Goal: Information Seeking & Learning: Learn about a topic

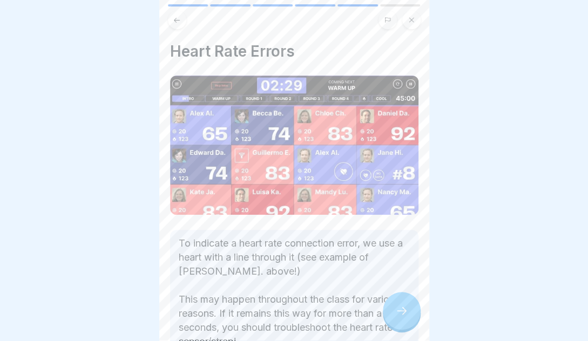
scroll to position [43, 0]
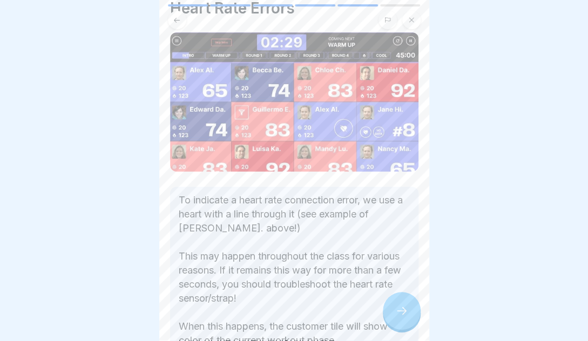
click at [405, 318] on icon at bounding box center [401, 311] width 13 height 13
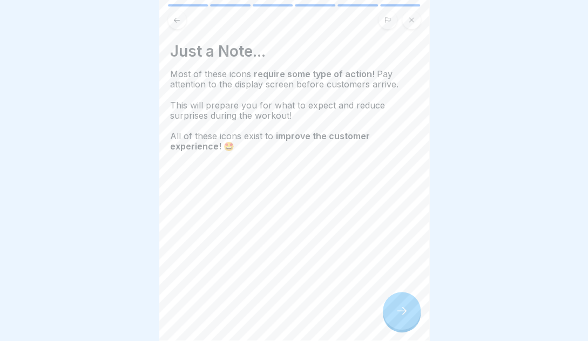
click at [405, 318] on icon at bounding box center [401, 311] width 13 height 13
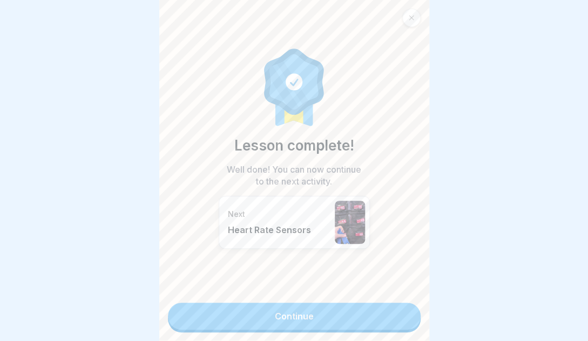
click at [402, 317] on link "Continue" at bounding box center [294, 316] width 253 height 27
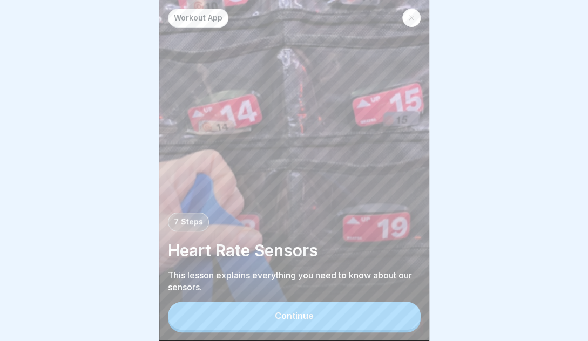
click at [511, 55] on div at bounding box center [294, 170] width 588 height 341
click at [412, 14] on div at bounding box center [411, 18] width 18 height 18
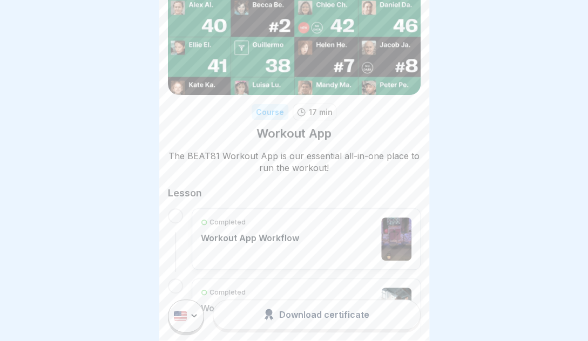
scroll to position [99, 0]
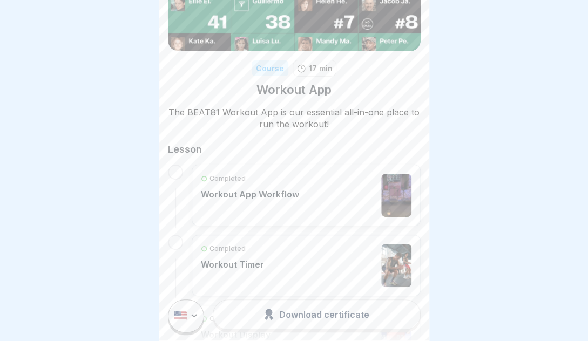
click at [178, 14] on icon at bounding box center [177, 14] width 8 height 8
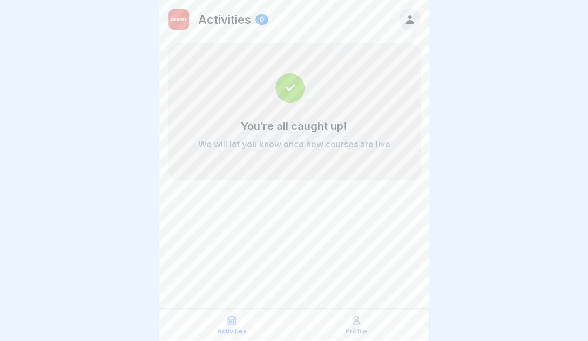
scroll to position [4, 0]
click at [352, 318] on icon at bounding box center [356, 320] width 11 height 11
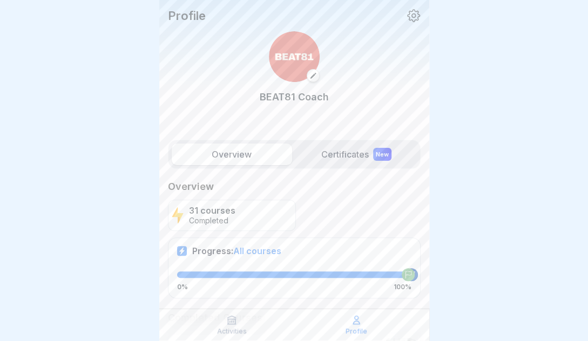
click at [353, 324] on icon at bounding box center [356, 321] width 6 height 8
click at [258, 247] on span "All courses" at bounding box center [257, 251] width 48 height 11
click at [256, 253] on span "All courses" at bounding box center [257, 251] width 48 height 11
click at [348, 153] on label "Certificates New" at bounding box center [357, 155] width 120 height 22
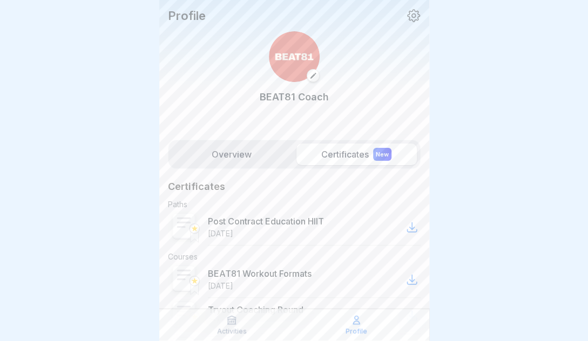
drag, startPoint x: 442, startPoint y: 48, endPoint x: 440, endPoint y: 40, distance: 8.3
click at [442, 47] on div at bounding box center [294, 170] width 588 height 341
click at [236, 323] on icon at bounding box center [232, 321] width 8 height 8
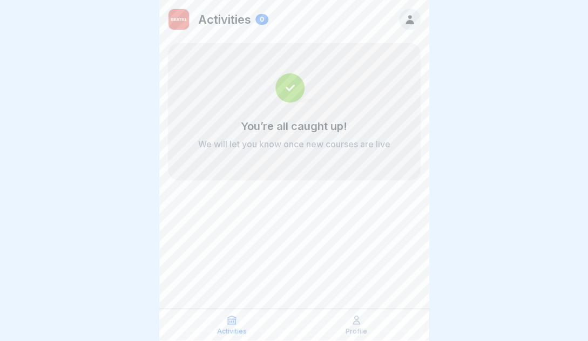
click at [407, 13] on div at bounding box center [410, 20] width 22 height 22
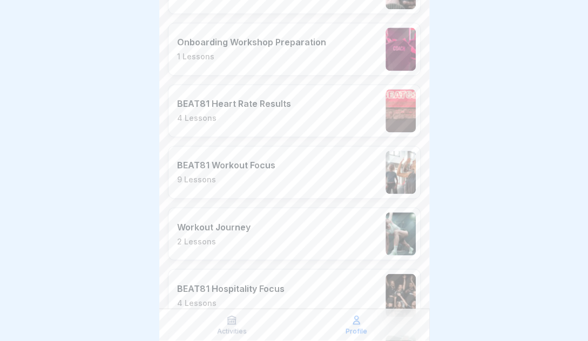
scroll to position [1898, 0]
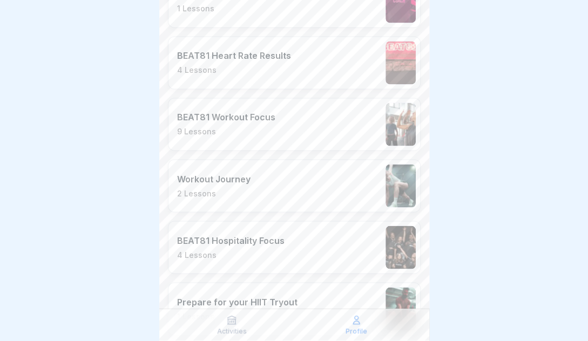
click at [266, 112] on div "BEAT81 Workout Focus 9 Lessons" at bounding box center [226, 124] width 98 height 25
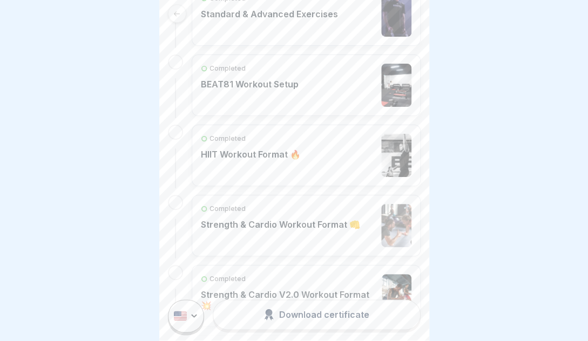
scroll to position [470, 0]
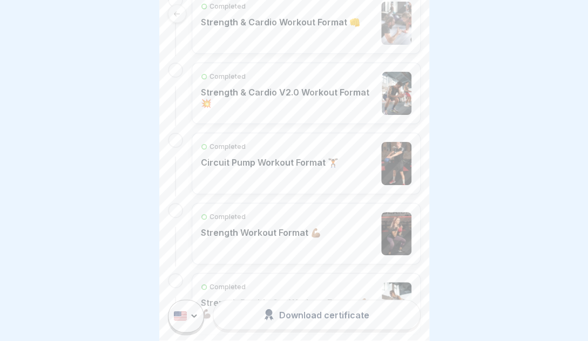
click at [303, 321] on div "Download certificate" at bounding box center [316, 315] width 105 height 12
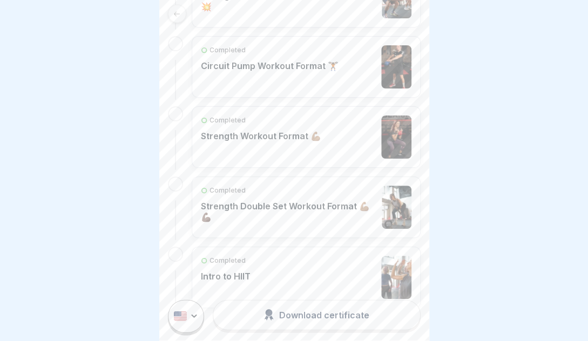
click at [329, 218] on div "Completed Strength Double Set Workout Format 💪🏽💪🏿" at bounding box center [289, 207] width 176 height 43
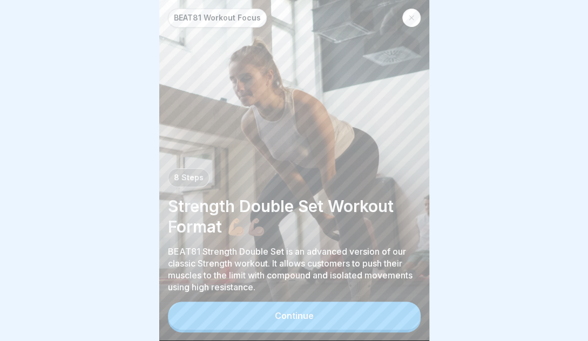
click at [331, 315] on button "Continue" at bounding box center [294, 316] width 253 height 28
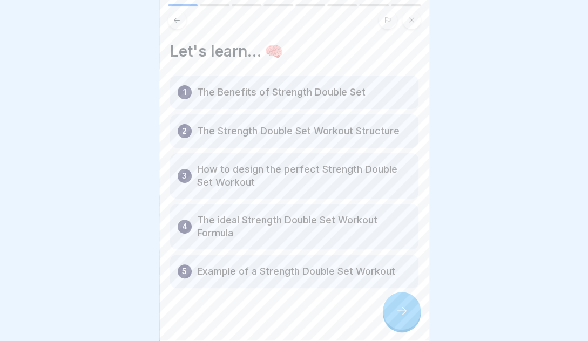
click at [392, 311] on div at bounding box center [402, 311] width 38 height 38
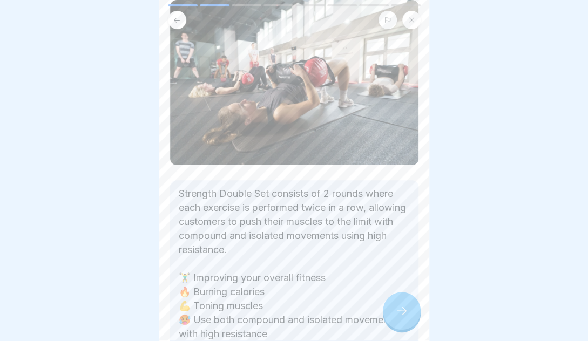
scroll to position [139, 0]
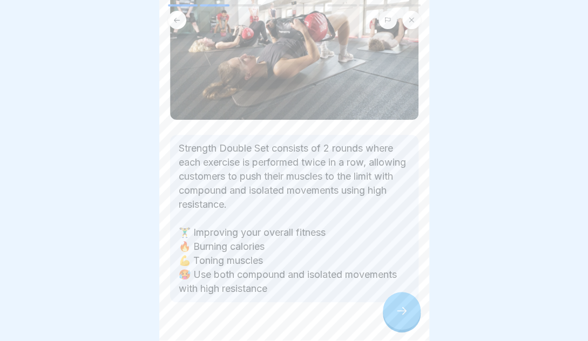
click at [407, 311] on icon at bounding box center [401, 311] width 13 height 13
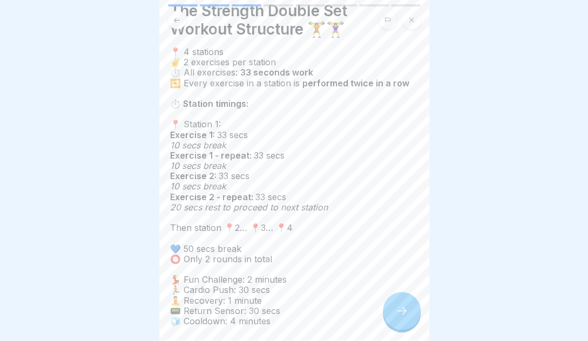
scroll to position [0, 0]
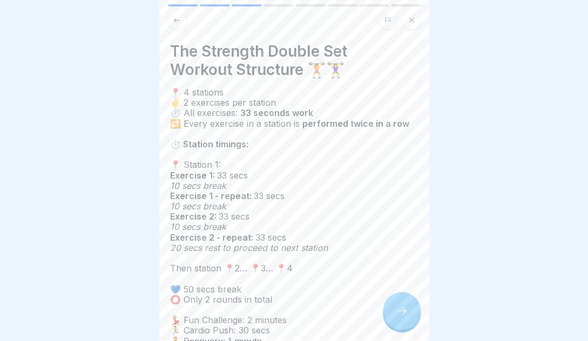
click at [417, 22] on button at bounding box center [411, 20] width 18 height 18
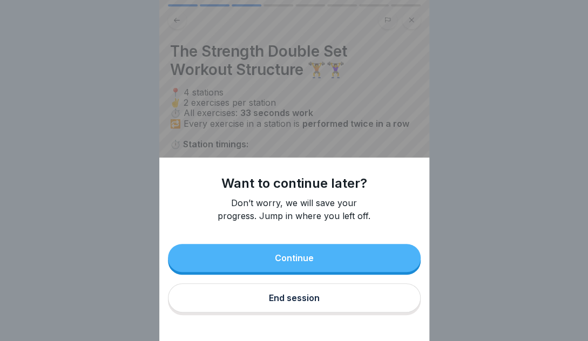
click at [374, 303] on button "End session" at bounding box center [294, 298] width 253 height 29
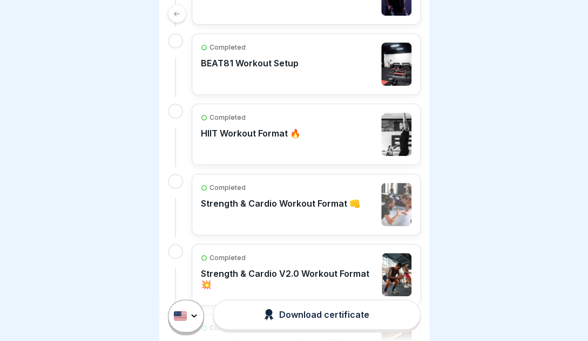
scroll to position [304, 0]
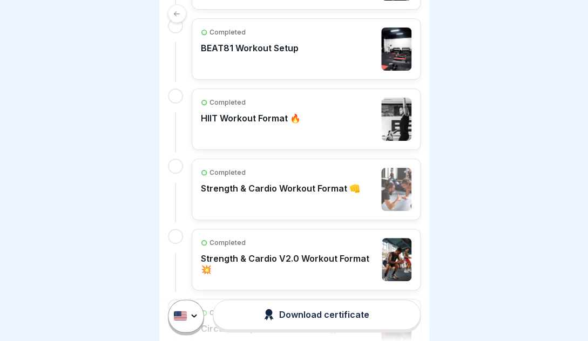
click at [334, 193] on div "Completed Strength & Cardio Workout Format 👊" at bounding box center [280, 189] width 159 height 43
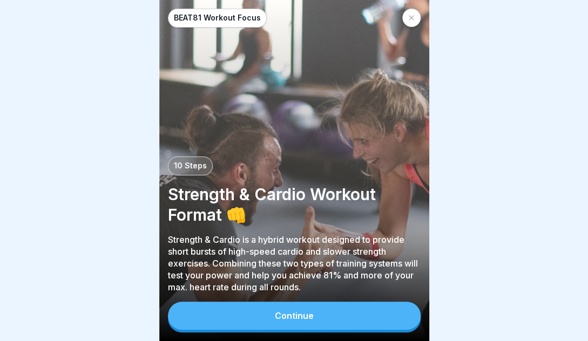
click at [367, 315] on button "Continue" at bounding box center [294, 316] width 253 height 28
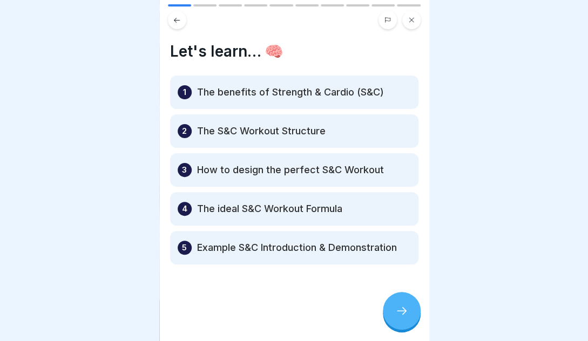
click at [409, 320] on div at bounding box center [402, 311] width 38 height 38
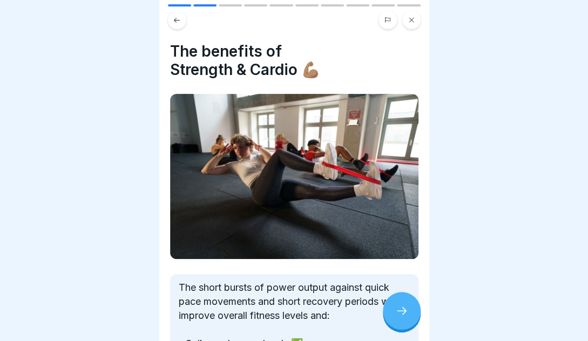
click at [409, 320] on div at bounding box center [402, 311] width 38 height 38
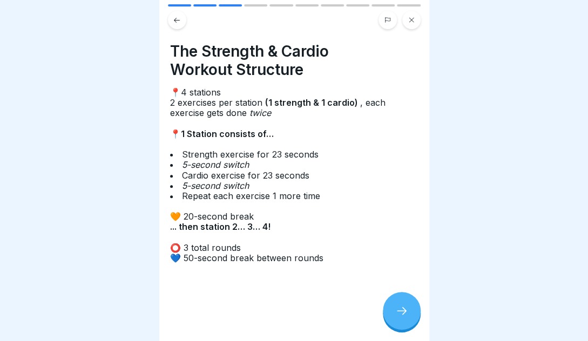
click at [413, 26] on button at bounding box center [411, 20] width 18 height 18
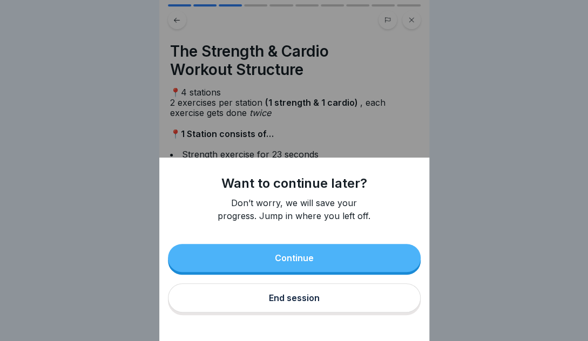
click at [359, 294] on button "End session" at bounding box center [294, 298] width 253 height 29
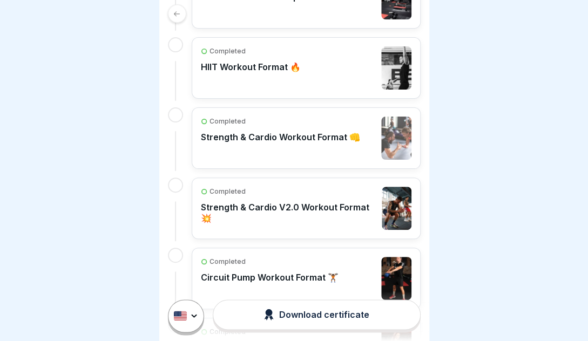
scroll to position [247, 0]
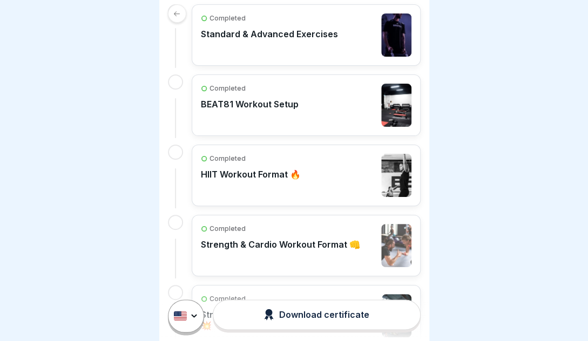
click at [288, 174] on p "HIIT Workout Format 🔥" at bounding box center [251, 174] width 100 height 11
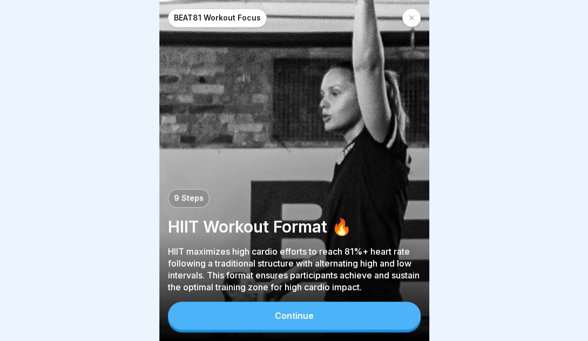
scroll to position [4, 0]
click at [413, 19] on div at bounding box center [411, 18] width 18 height 18
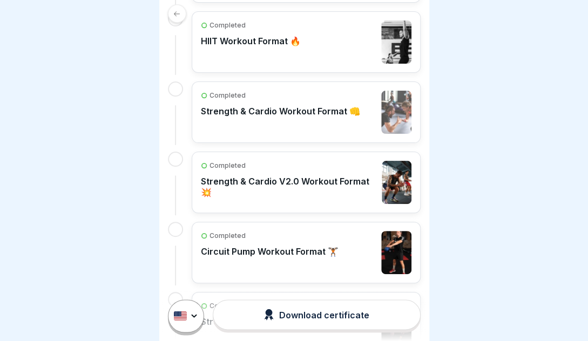
scroll to position [484, 0]
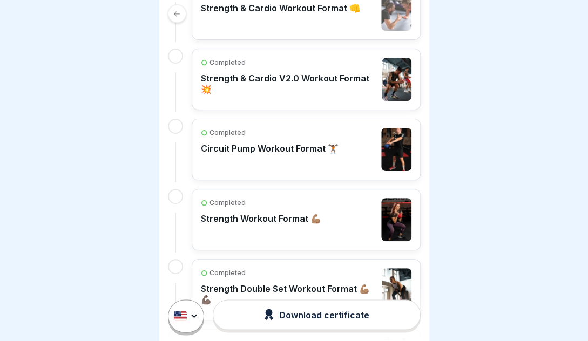
click at [298, 277] on div "Completed Strength Double Set Workout Format 💪🏽💪🏿" at bounding box center [289, 289] width 176 height 43
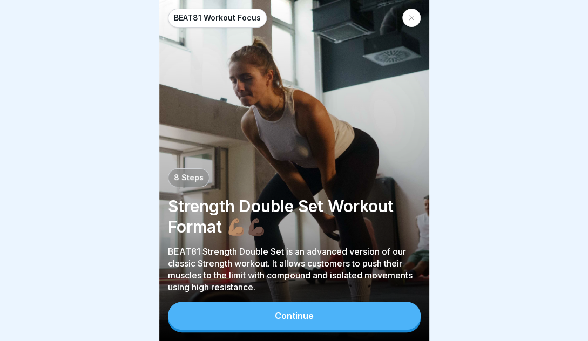
click at [336, 325] on button "Continue" at bounding box center [294, 316] width 253 height 28
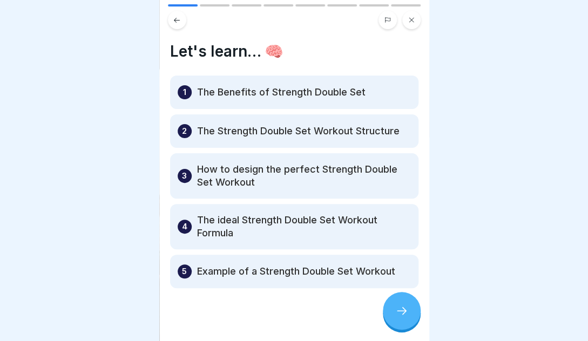
click at [387, 320] on div at bounding box center [402, 311] width 38 height 38
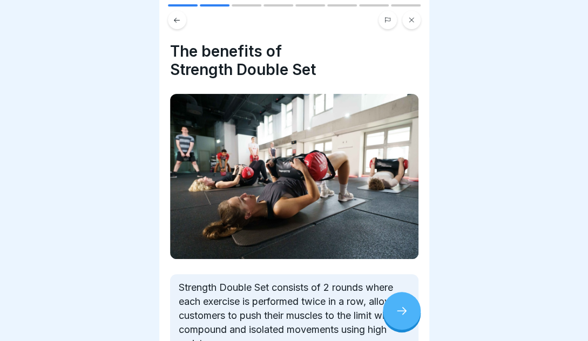
click at [399, 318] on icon at bounding box center [401, 311] width 13 height 13
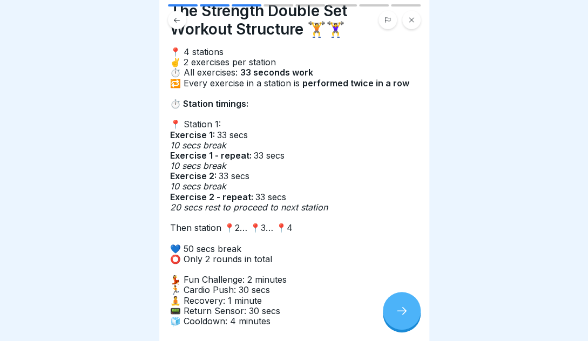
click at [180, 22] on button at bounding box center [177, 20] width 18 height 18
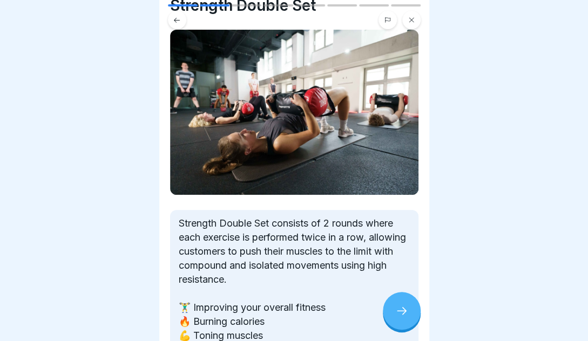
scroll to position [152, 0]
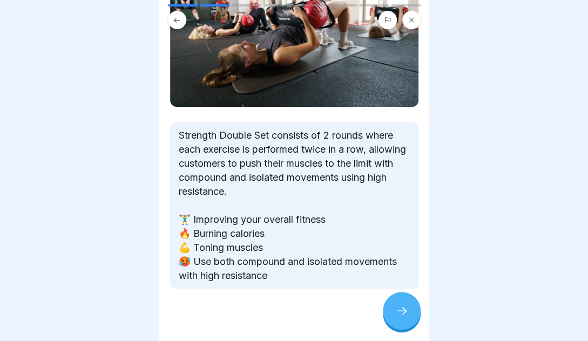
click at [180, 25] on button at bounding box center [177, 20] width 18 height 18
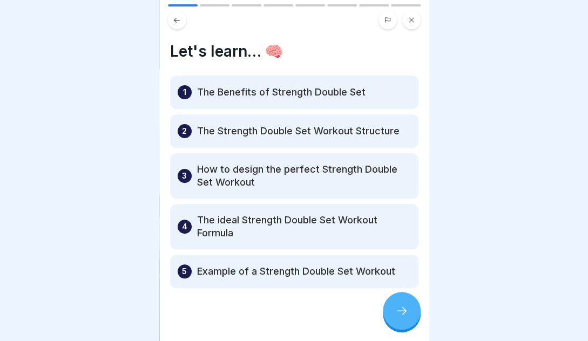
scroll to position [1, 0]
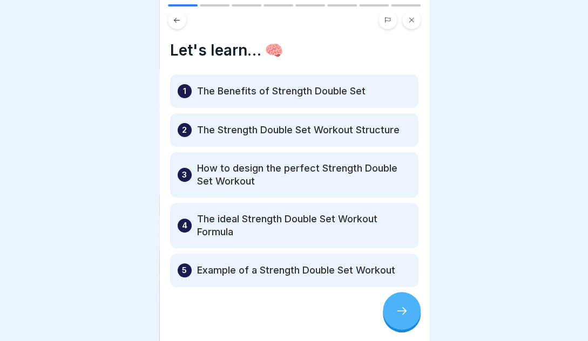
click at [391, 311] on div at bounding box center [402, 311] width 38 height 38
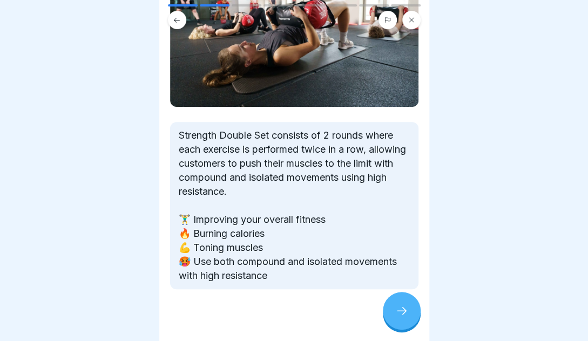
click at [392, 311] on div at bounding box center [402, 311] width 38 height 38
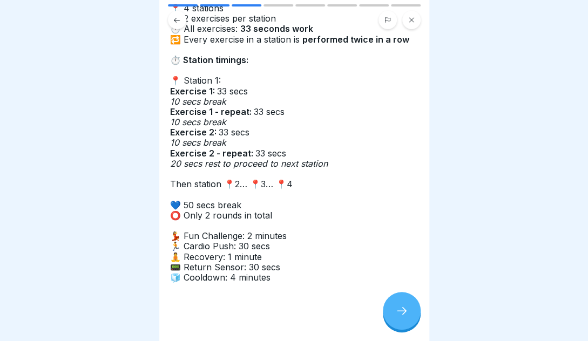
scroll to position [85, 0]
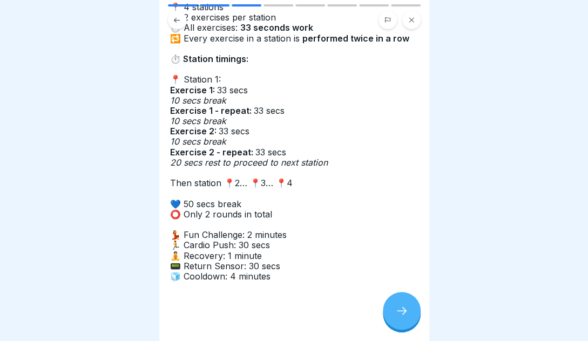
click at [405, 301] on div at bounding box center [402, 311] width 38 height 38
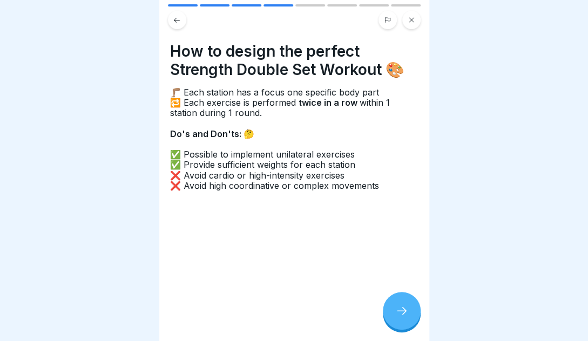
click at [399, 308] on div at bounding box center [402, 311] width 38 height 38
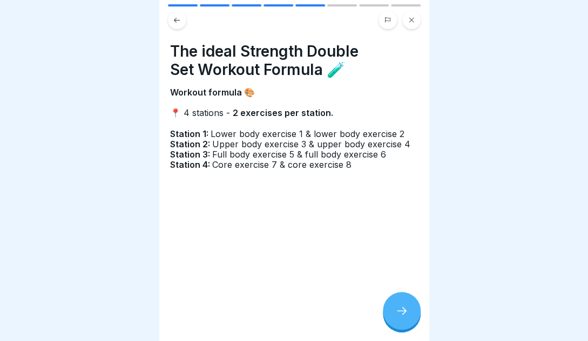
click at [174, 21] on icon at bounding box center [177, 20] width 8 height 8
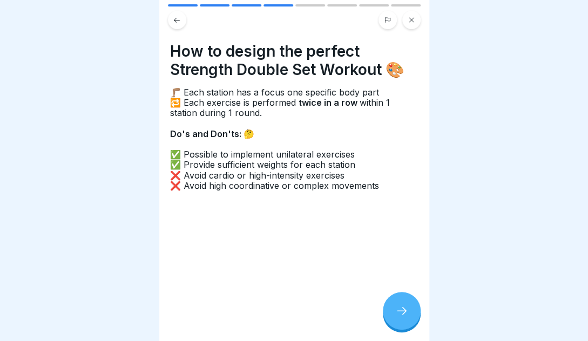
click at [174, 21] on icon at bounding box center [177, 20] width 8 height 8
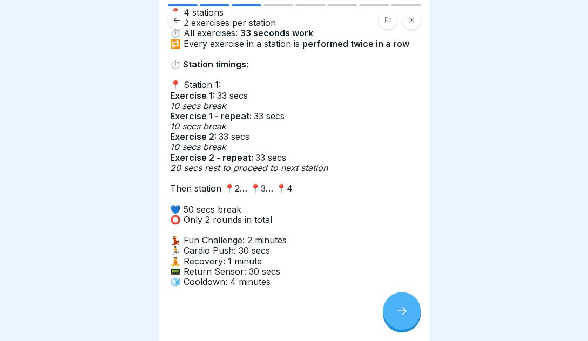
scroll to position [0, 0]
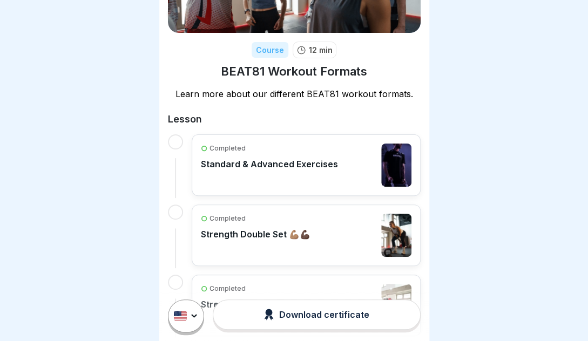
scroll to position [228, 0]
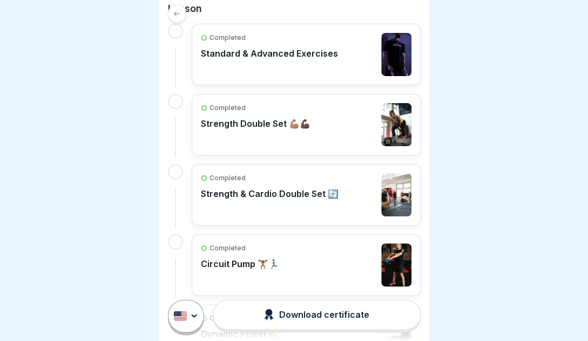
click at [207, 112] on div "Completed Strength Double Set 💪🏽💪🏿" at bounding box center [256, 124] width 110 height 43
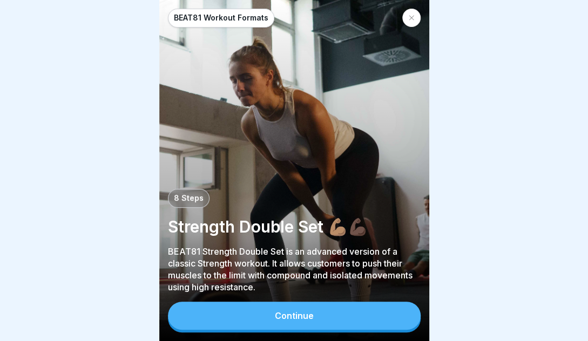
click at [319, 318] on button "Continue" at bounding box center [294, 316] width 253 height 28
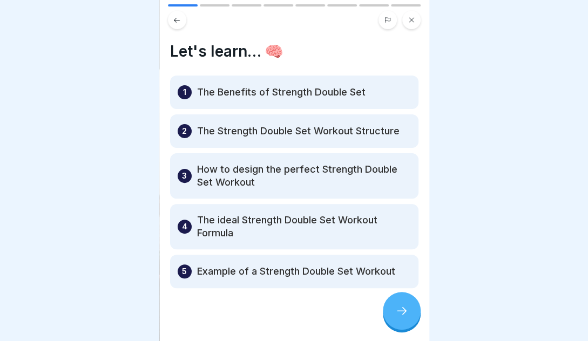
click at [388, 318] on div at bounding box center [402, 311] width 38 height 38
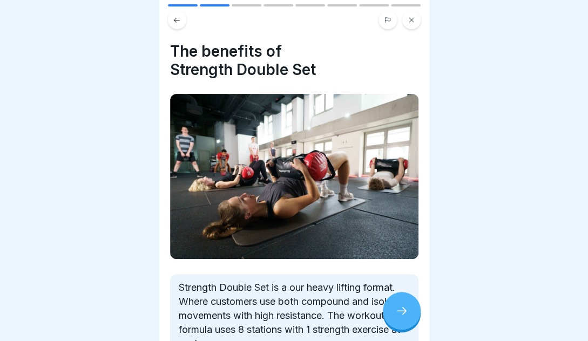
click at [388, 318] on div at bounding box center [402, 311] width 38 height 38
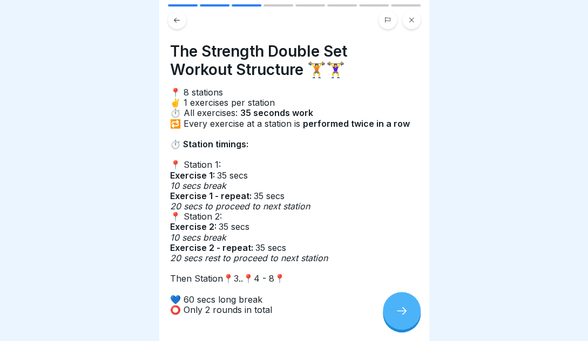
click at [394, 319] on div at bounding box center [402, 311] width 38 height 38
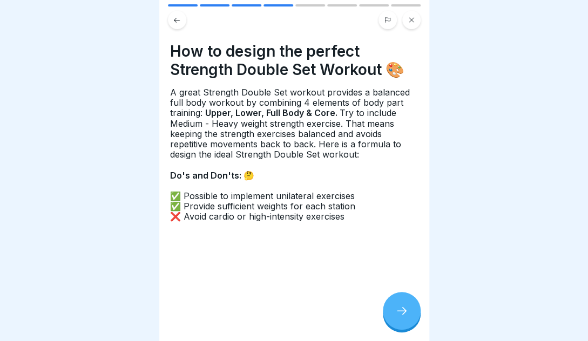
click at [394, 319] on div at bounding box center [402, 311] width 38 height 38
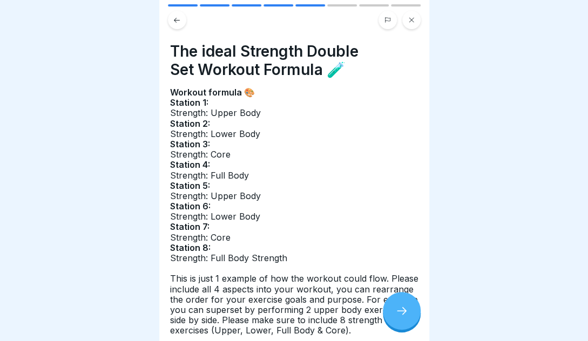
click at [409, 308] on div at bounding box center [402, 311] width 38 height 38
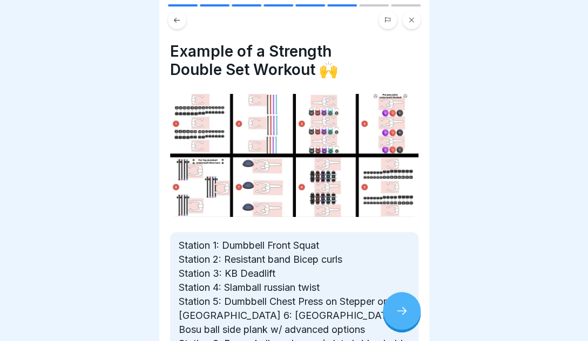
scroll to position [48, 0]
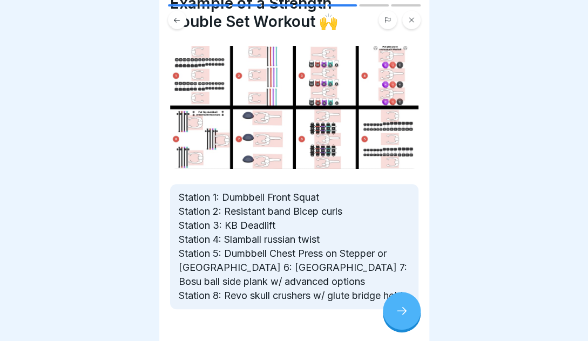
click at [398, 307] on icon at bounding box center [401, 311] width 13 height 13
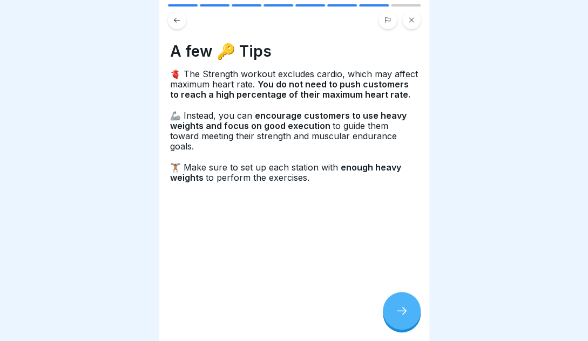
scroll to position [0, 0]
click at [398, 318] on icon at bounding box center [401, 311] width 13 height 13
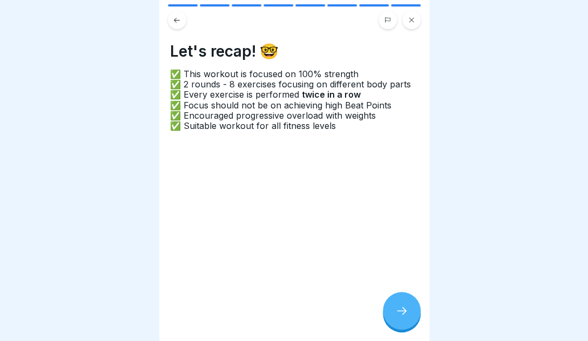
click at [175, 21] on icon at bounding box center [177, 19] width 6 height 5
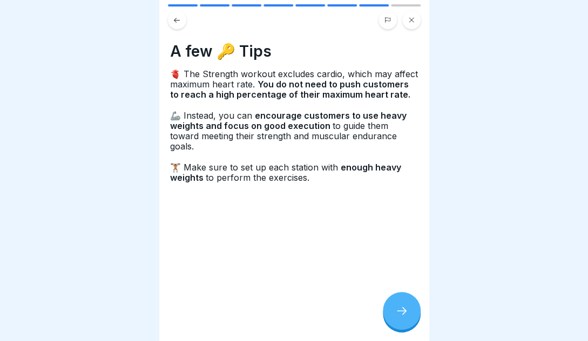
click at [172, 22] on button at bounding box center [177, 20] width 18 height 18
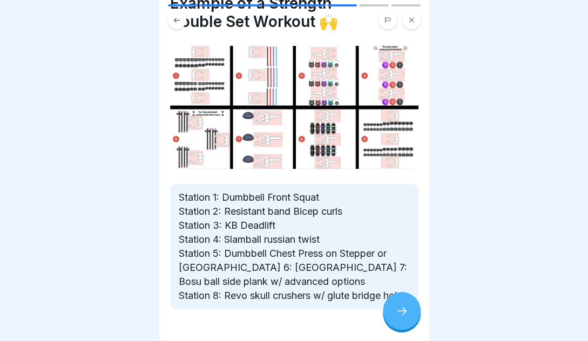
click at [172, 22] on button at bounding box center [177, 20] width 18 height 18
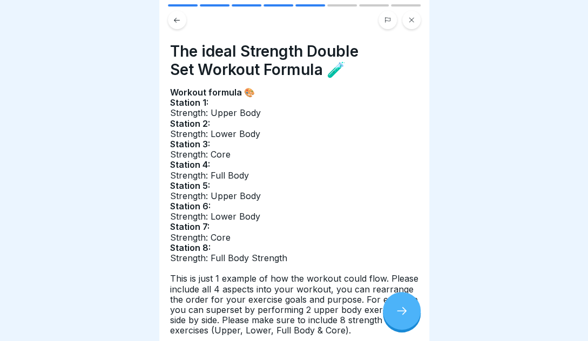
click at [172, 22] on button at bounding box center [177, 20] width 18 height 18
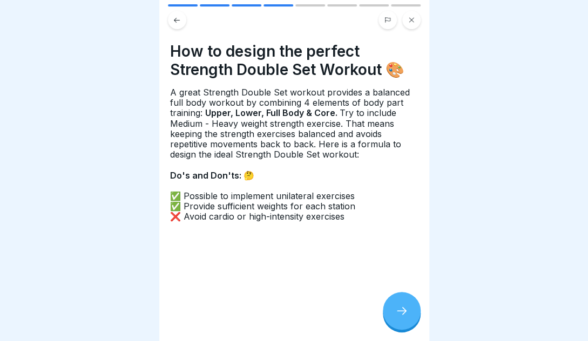
click at [179, 21] on icon at bounding box center [177, 20] width 8 height 8
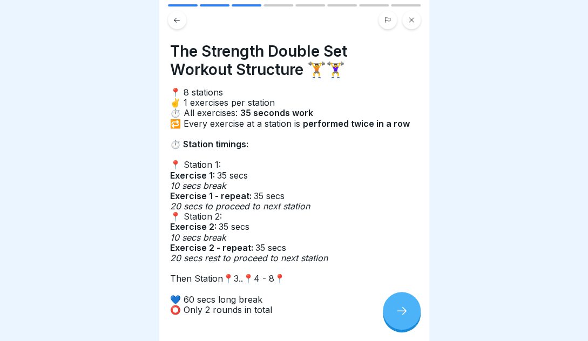
click at [178, 23] on icon at bounding box center [177, 20] width 8 height 8
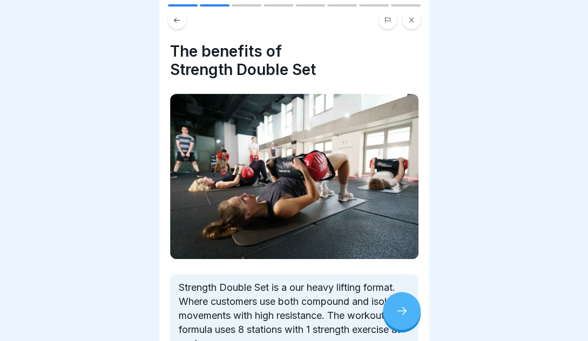
click at [178, 23] on icon at bounding box center [177, 20] width 8 height 8
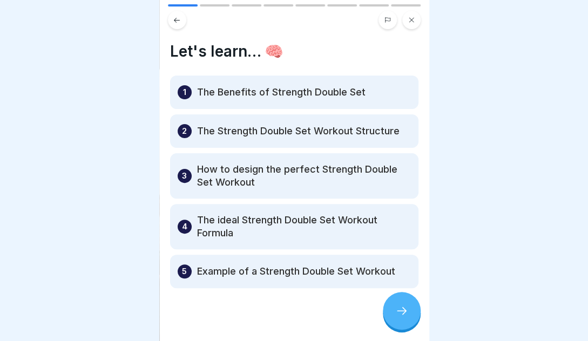
click at [178, 23] on icon at bounding box center [177, 20] width 8 height 8
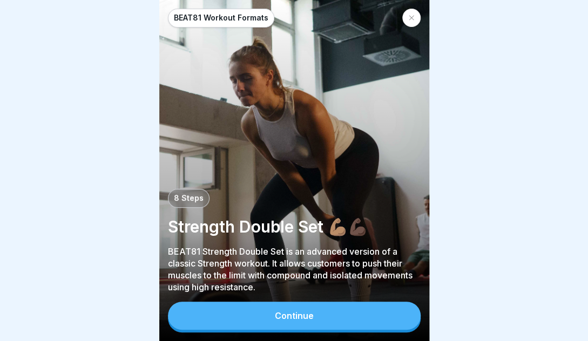
scroll to position [4, 0]
click at [385, 314] on button "Continue" at bounding box center [294, 316] width 253 height 28
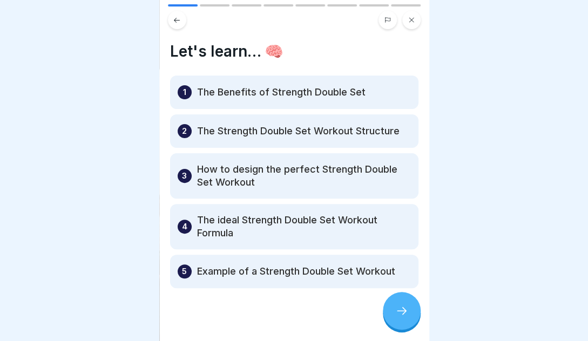
click at [401, 313] on icon at bounding box center [401, 311] width 13 height 13
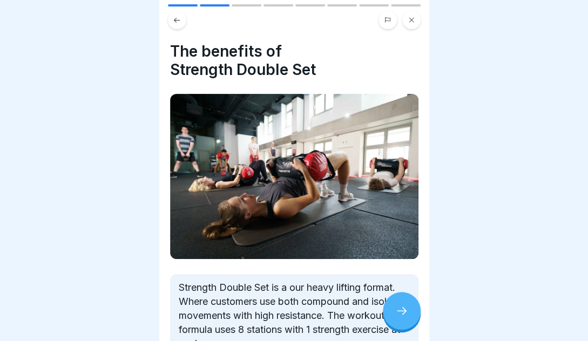
scroll to position [204, 0]
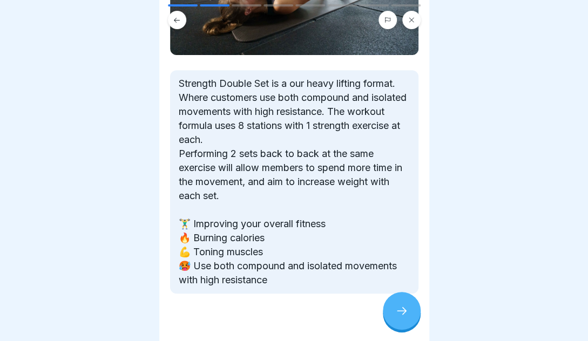
click at [388, 307] on div at bounding box center [402, 311] width 38 height 38
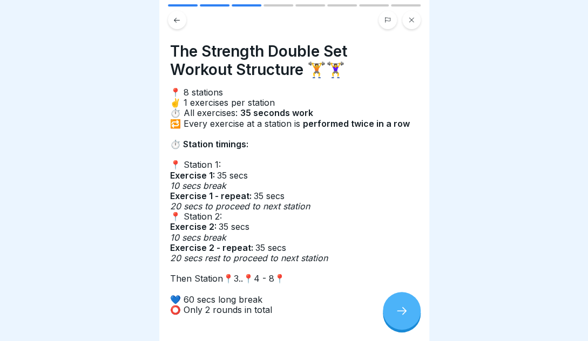
click at [404, 303] on div at bounding box center [402, 311] width 38 height 38
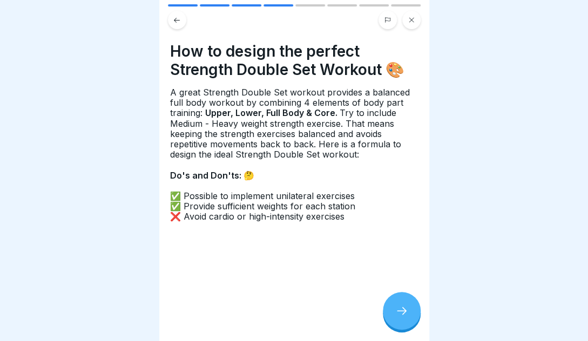
click at [403, 303] on div at bounding box center [402, 311] width 38 height 38
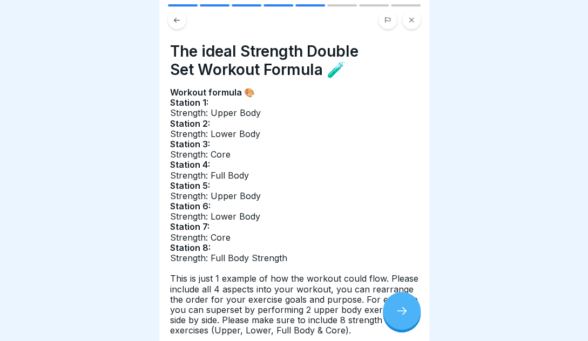
scroll to position [0, 0]
click at [403, 23] on button at bounding box center [411, 20] width 18 height 18
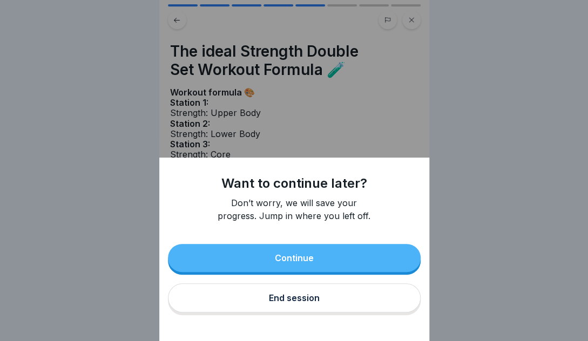
click at [300, 299] on div "End session" at bounding box center [294, 298] width 51 height 10
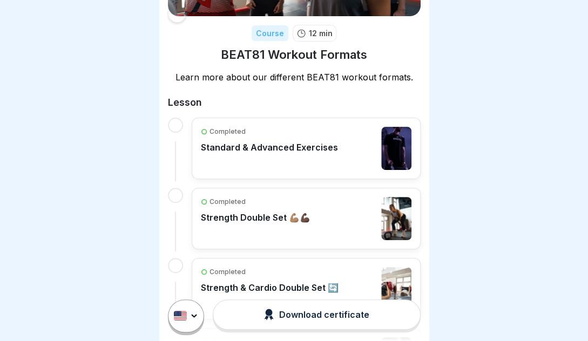
scroll to position [186, 0]
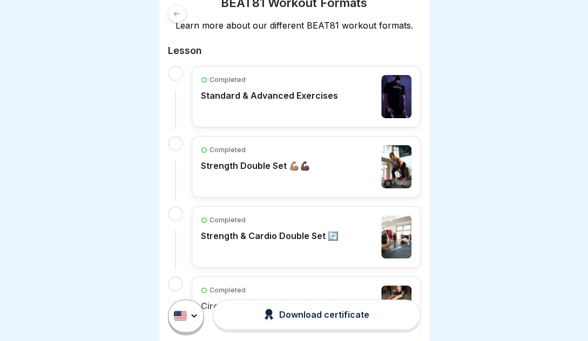
click at [282, 243] on div "Completed Strength & Cardio Double Set 🔄" at bounding box center [270, 237] width 138 height 43
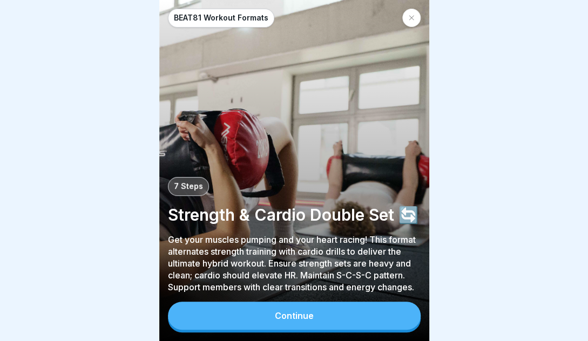
click at [344, 319] on button "Continue" at bounding box center [294, 316] width 253 height 28
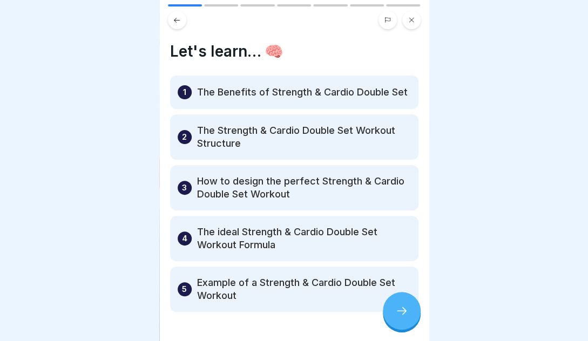
click at [394, 316] on div at bounding box center [402, 311] width 38 height 38
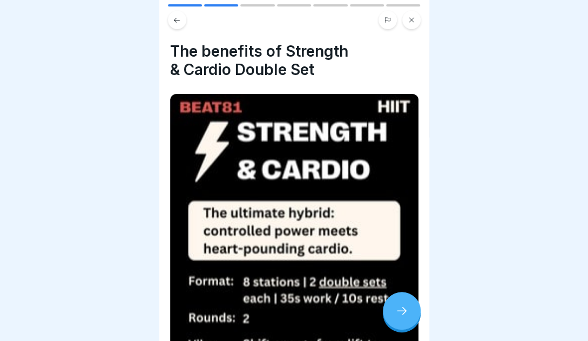
click at [394, 316] on div at bounding box center [402, 311] width 38 height 38
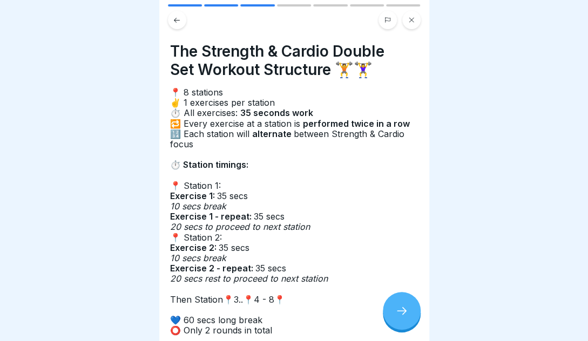
click at [395, 316] on icon at bounding box center [401, 311] width 13 height 13
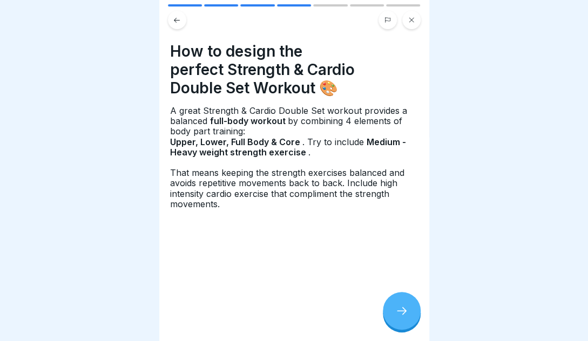
click at [395, 316] on icon at bounding box center [401, 311] width 13 height 13
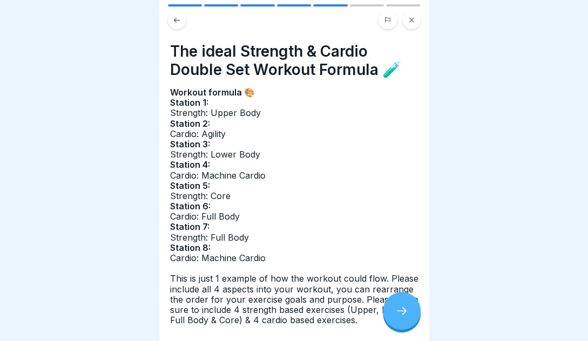
click at [395, 316] on icon at bounding box center [401, 311] width 13 height 13
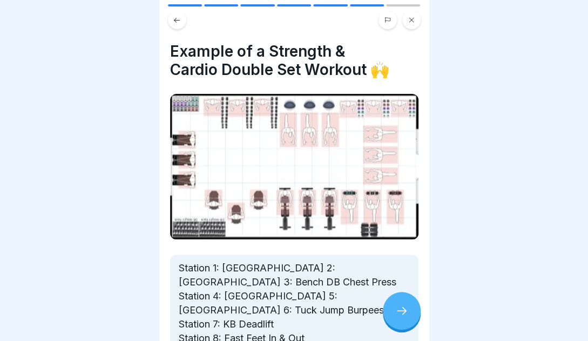
click at [395, 316] on icon at bounding box center [401, 311] width 13 height 13
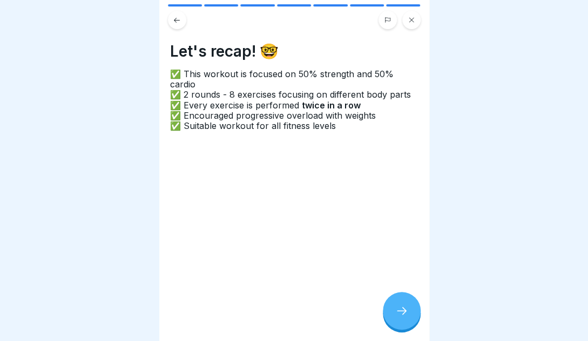
click at [395, 316] on icon at bounding box center [401, 311] width 13 height 13
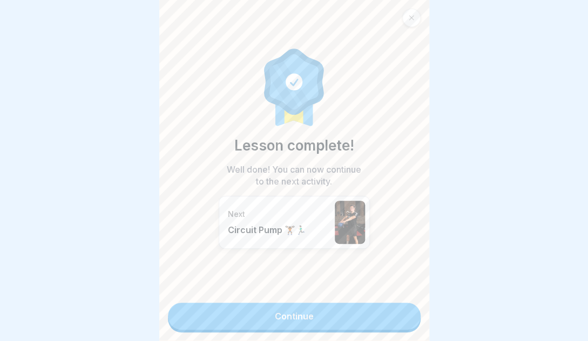
click at [408, 15] on icon at bounding box center [411, 18] width 6 height 6
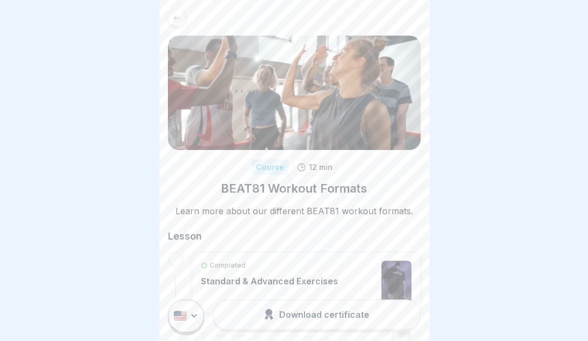
click at [179, 17] on icon at bounding box center [177, 18] width 8 height 8
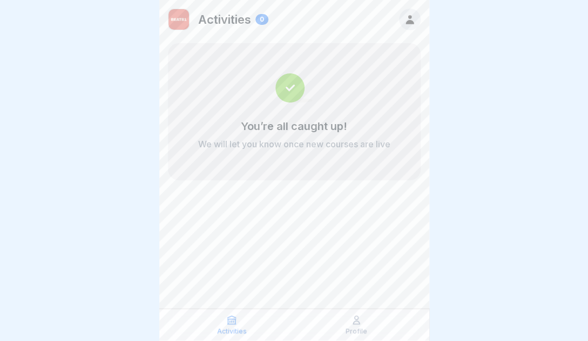
click at [407, 21] on icon at bounding box center [410, 20] width 12 height 12
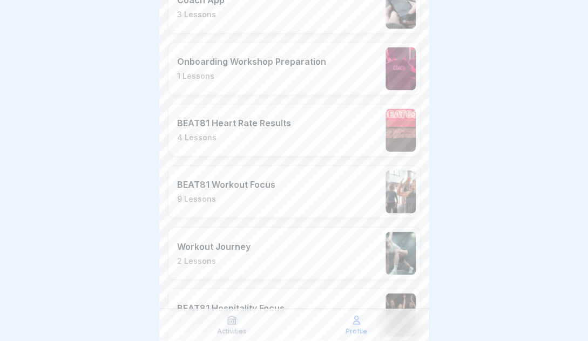
scroll to position [1843, 0]
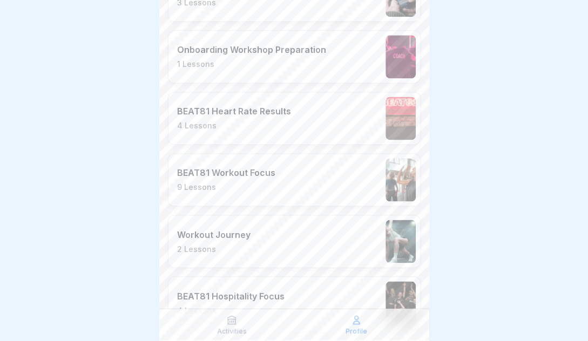
click at [256, 167] on p "BEAT81 Workout Focus" at bounding box center [226, 172] width 98 height 11
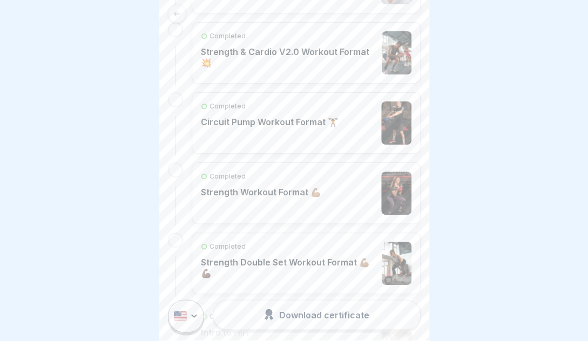
scroll to position [562, 0]
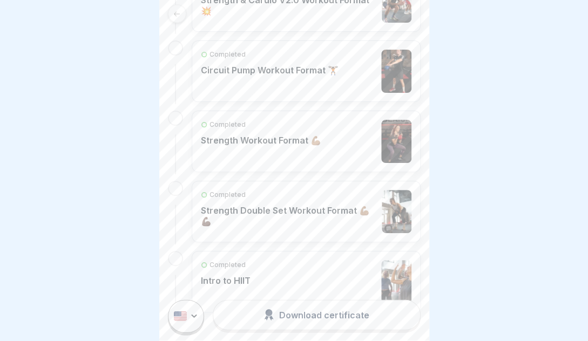
click at [283, 216] on p "Strength Double Set Workout Format 💪🏽💪🏿" at bounding box center [289, 216] width 176 height 22
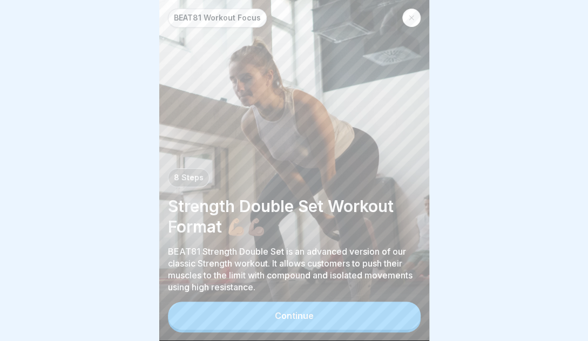
click at [374, 314] on button "Continue" at bounding box center [294, 316] width 253 height 28
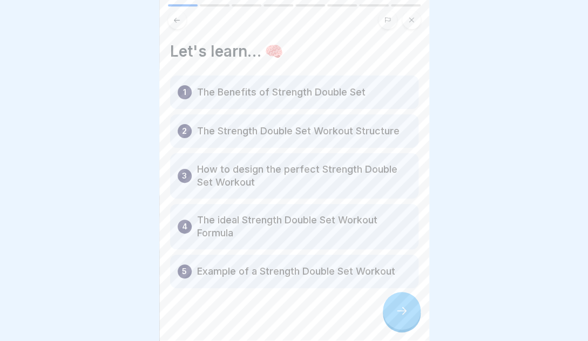
click at [400, 315] on icon at bounding box center [401, 311] width 13 height 13
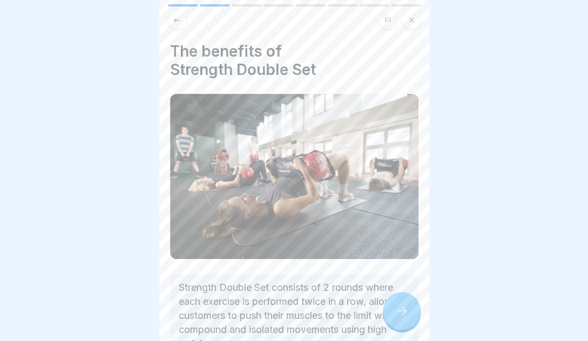
click at [400, 315] on icon at bounding box center [401, 311] width 13 height 13
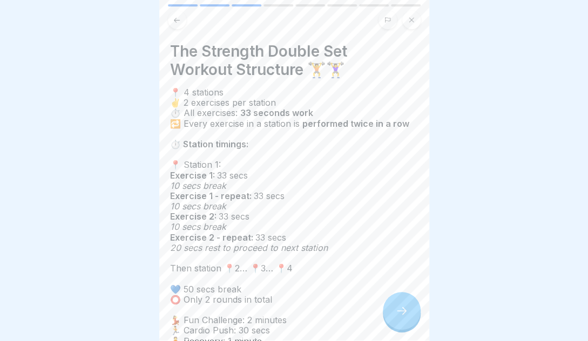
click at [400, 315] on icon at bounding box center [401, 311] width 13 height 13
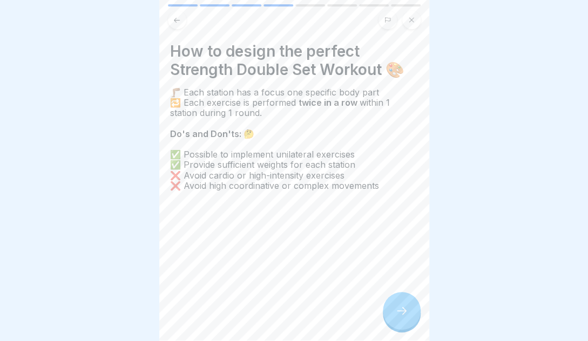
click at [176, 21] on icon at bounding box center [177, 20] width 8 height 8
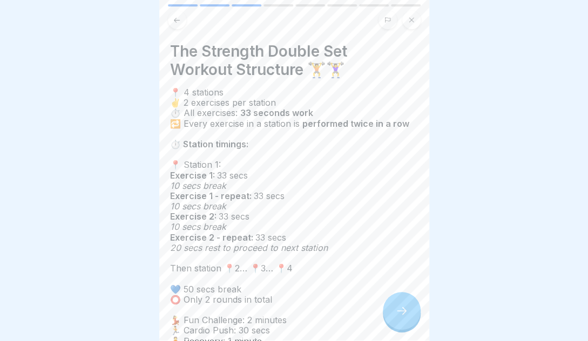
click at [407, 311] on icon at bounding box center [401, 311] width 13 height 13
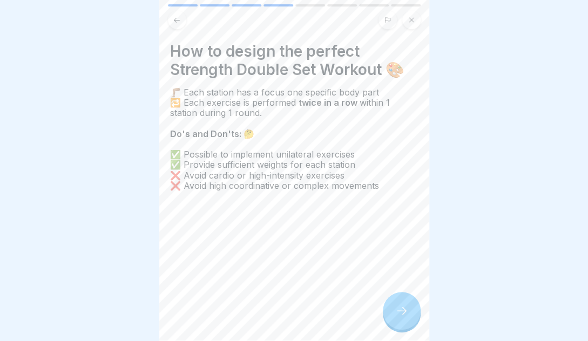
click at [407, 311] on icon at bounding box center [401, 311] width 13 height 13
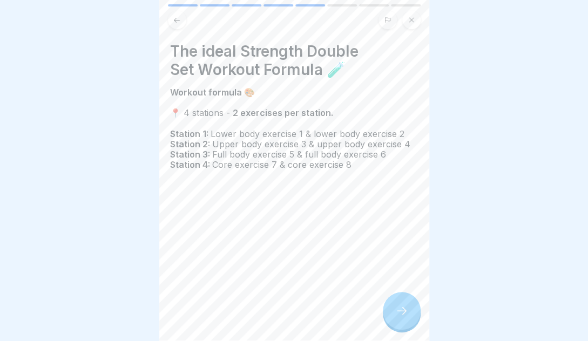
click at [407, 311] on icon at bounding box center [401, 311] width 13 height 13
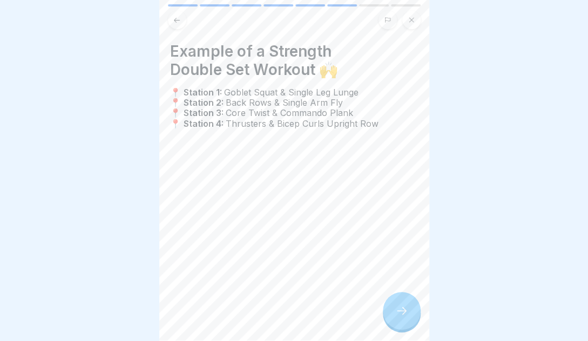
click at [408, 310] on div at bounding box center [402, 311] width 38 height 38
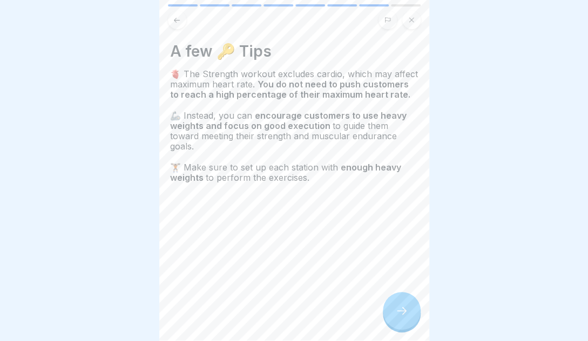
click at [408, 310] on div at bounding box center [402, 311] width 38 height 38
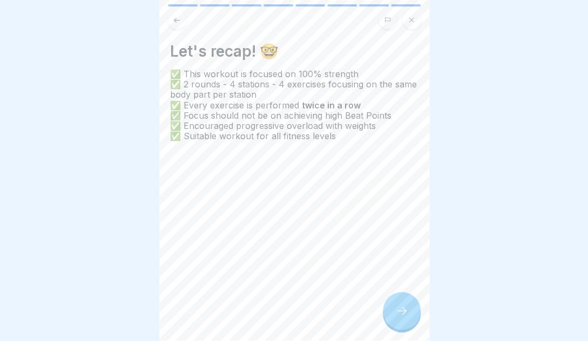
click at [408, 311] on div at bounding box center [402, 311] width 38 height 38
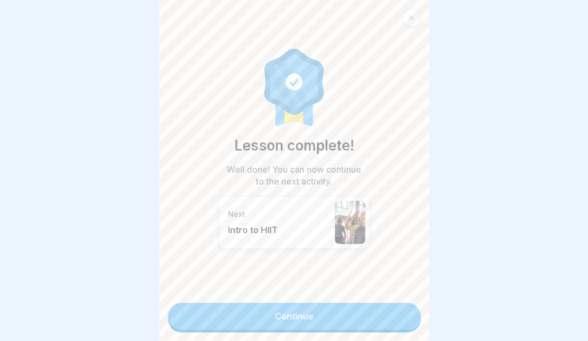
click at [341, 306] on link "Continue" at bounding box center [294, 316] width 253 height 27
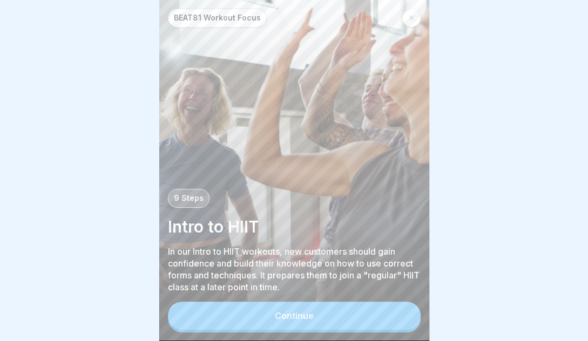
click at [409, 22] on div at bounding box center [411, 18] width 18 height 18
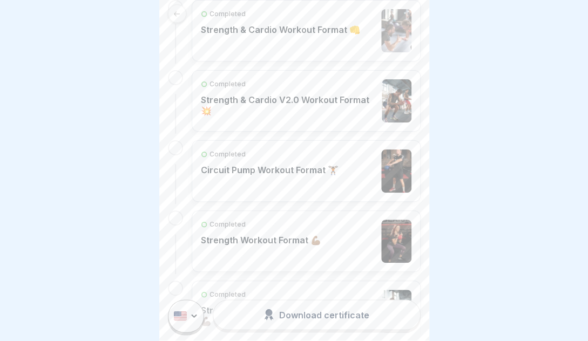
scroll to position [508, 0]
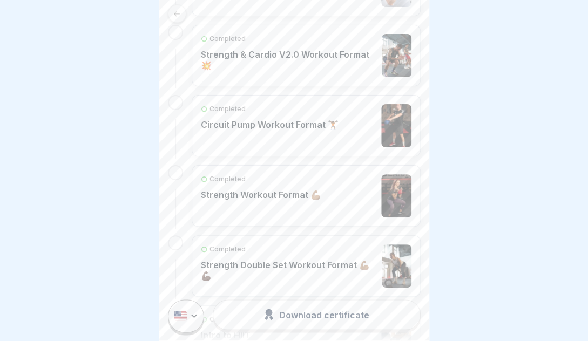
click at [308, 266] on p "Strength Double Set Workout Format 💪🏽💪🏿" at bounding box center [289, 271] width 176 height 22
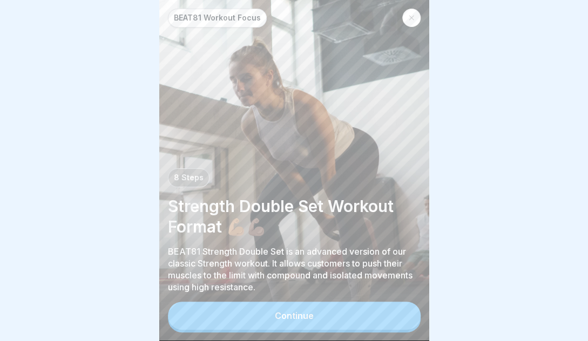
click at [386, 314] on button "Continue" at bounding box center [294, 316] width 253 height 28
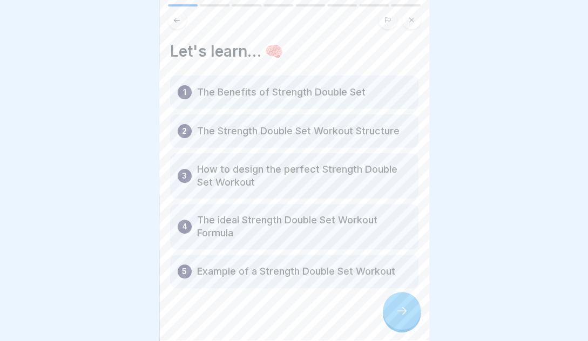
click at [394, 310] on div at bounding box center [402, 311] width 38 height 38
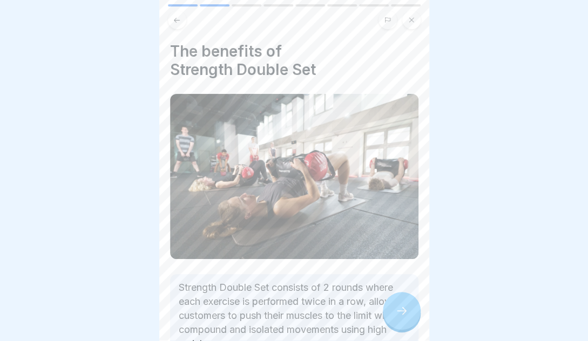
click at [394, 310] on div at bounding box center [402, 311] width 38 height 38
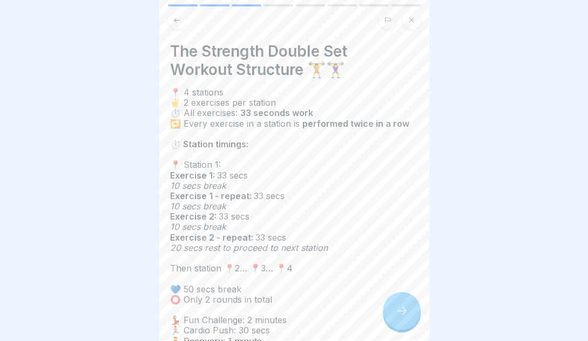
scroll to position [86, 0]
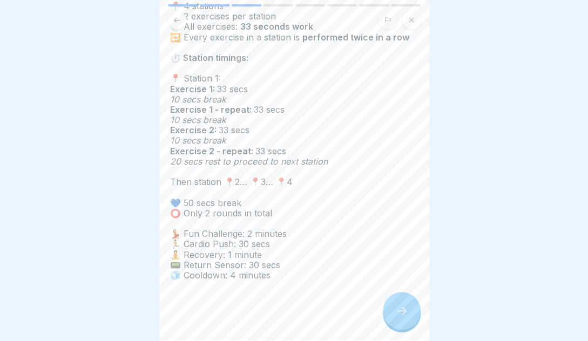
click at [404, 312] on icon at bounding box center [401, 311] width 13 height 13
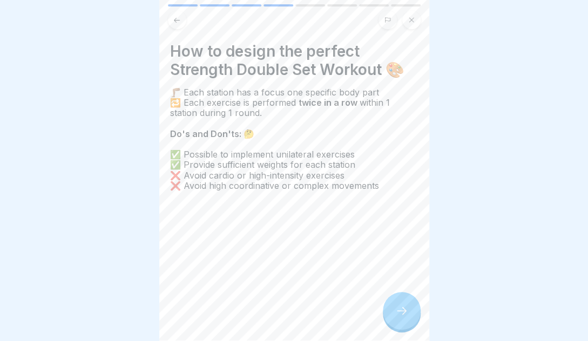
click at [165, 23] on div at bounding box center [294, 16] width 270 height 25
click at [179, 26] on button at bounding box center [177, 20] width 18 height 18
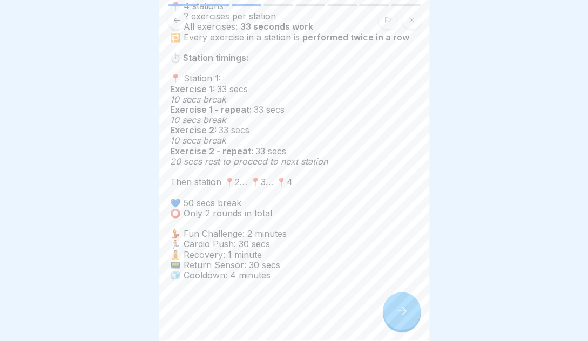
scroll to position [85, 0]
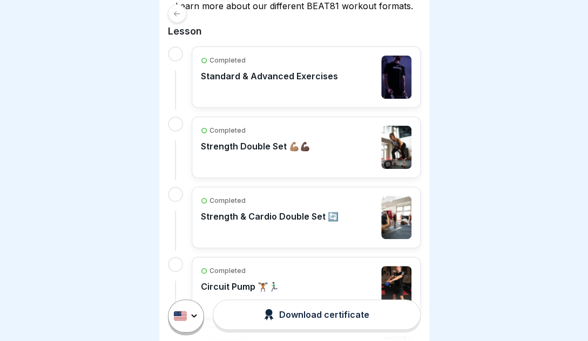
scroll to position [206, 0]
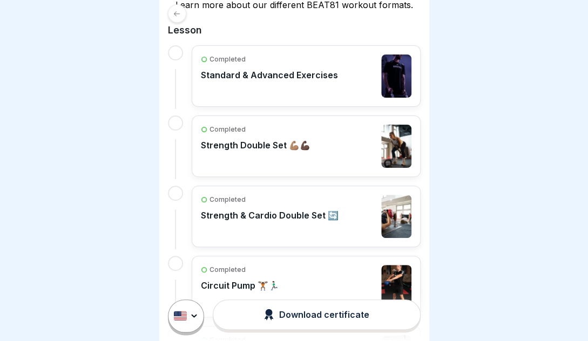
click at [288, 149] on div "Completed Strength Double Set 💪🏽💪🏿" at bounding box center [256, 146] width 110 height 43
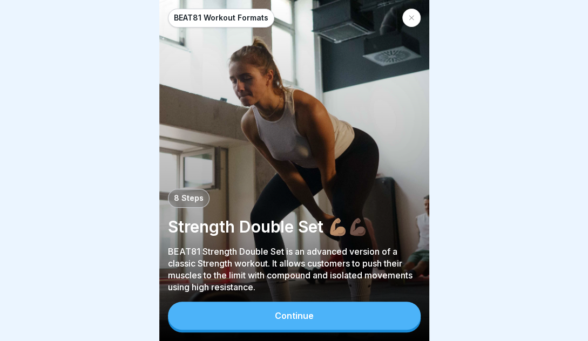
click at [322, 324] on button "Continue" at bounding box center [294, 316] width 253 height 28
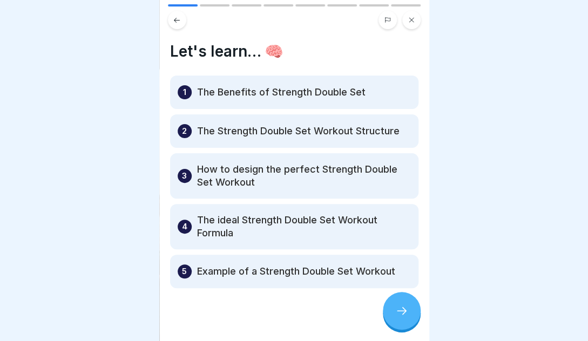
click at [404, 318] on icon at bounding box center [401, 311] width 13 height 13
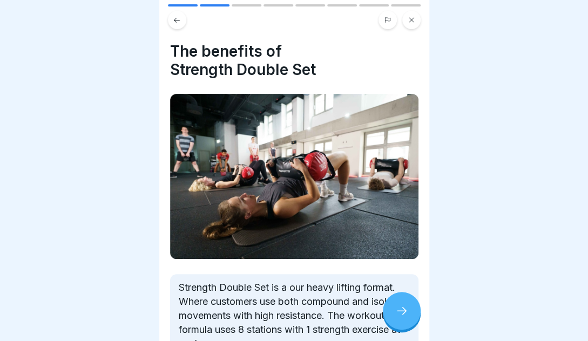
click at [404, 318] on icon at bounding box center [401, 311] width 13 height 13
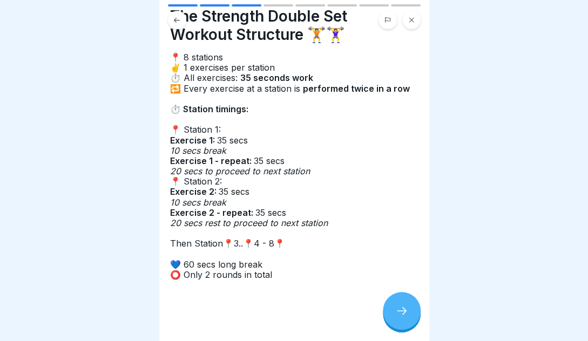
scroll to position [4, 0]
click at [401, 312] on icon at bounding box center [401, 311] width 13 height 13
